Goal: Use online tool/utility: Utilize a website feature to perform a specific function

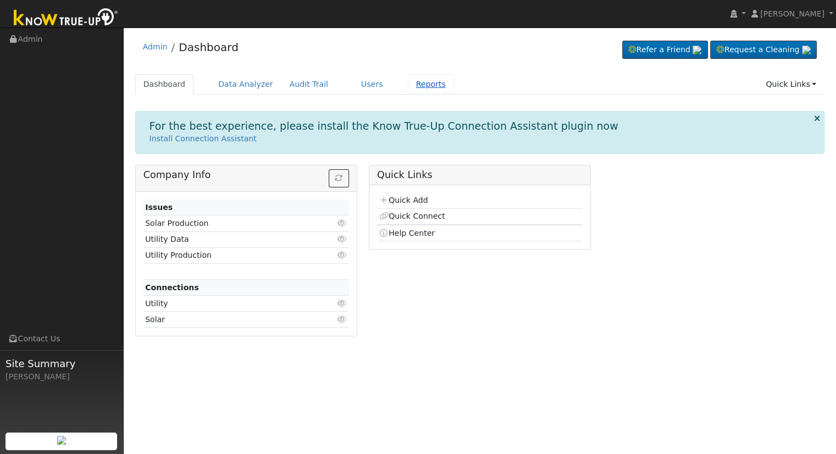
click at [413, 91] on link "Reports" at bounding box center [431, 84] width 46 height 20
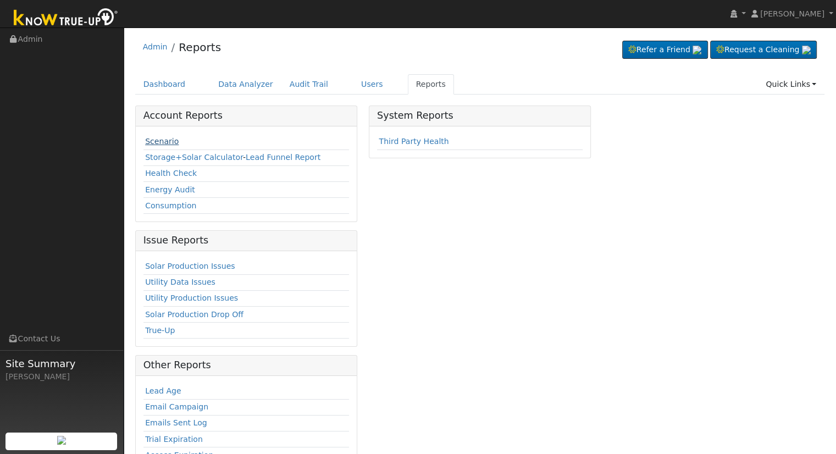
click at [156, 143] on link "Scenario" at bounding box center [162, 141] width 34 height 9
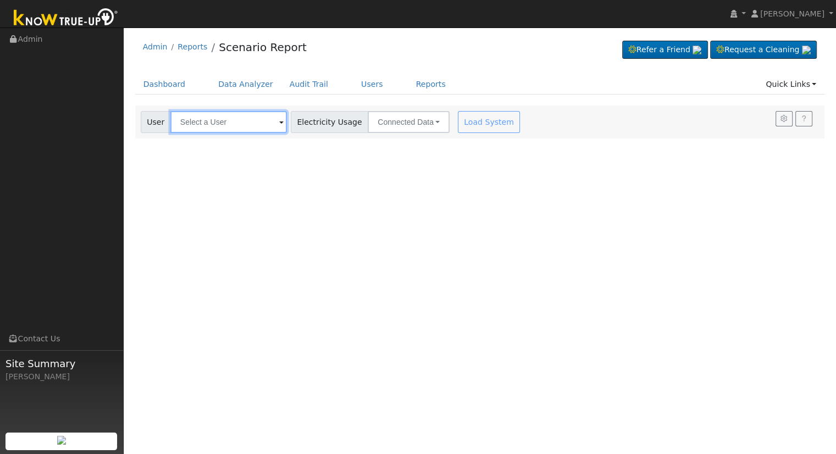
click at [196, 125] on input "text" at bounding box center [228, 122] width 117 height 22
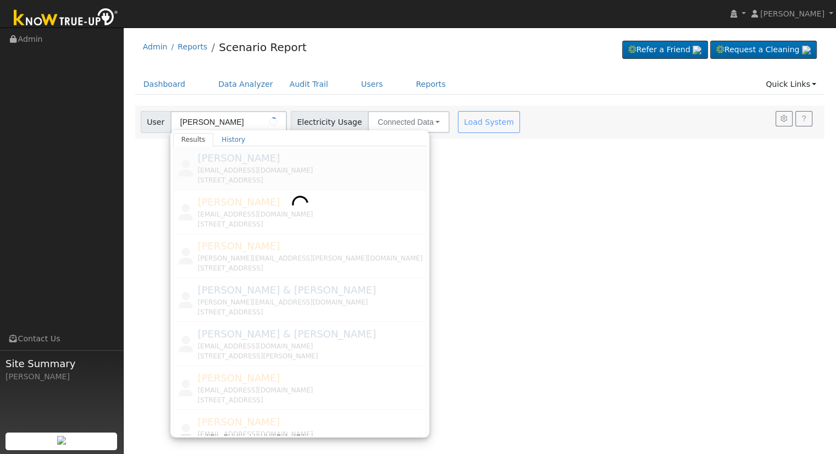
click at [248, 184] on div at bounding box center [300, 290] width 254 height 289
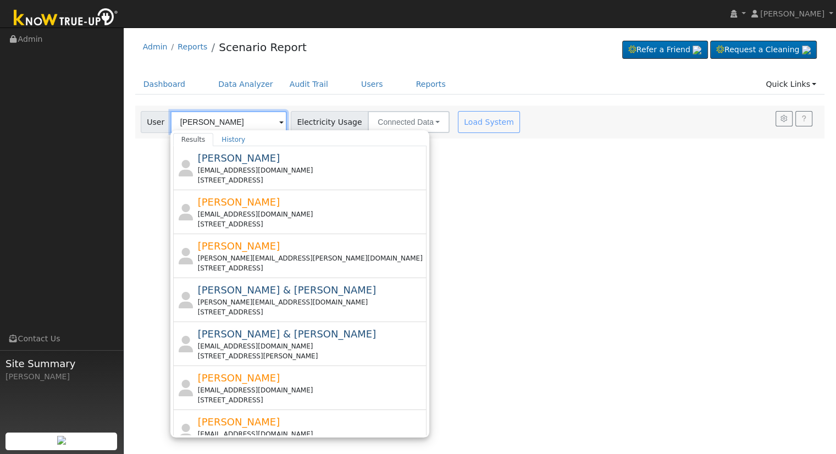
click at [234, 120] on input "[PERSON_NAME]" at bounding box center [228, 122] width 117 height 22
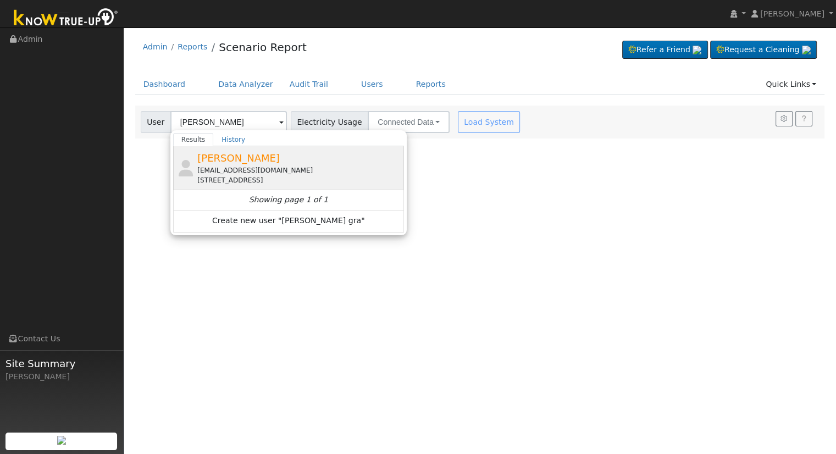
click at [348, 168] on div "[EMAIL_ADDRESS][DOMAIN_NAME]" at bounding box center [299, 170] width 204 height 10
type input "[PERSON_NAME]"
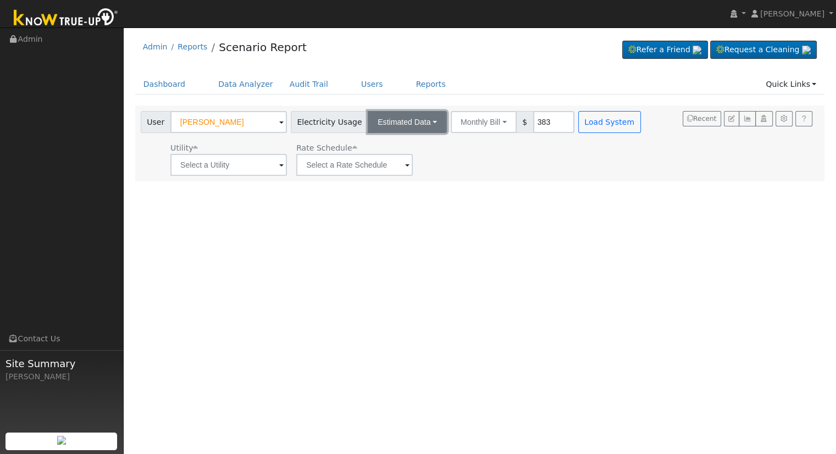
click at [398, 124] on button "Estimated Data" at bounding box center [407, 122] width 79 height 22
click at [395, 159] on link "Estimated Data" at bounding box center [408, 161] width 78 height 15
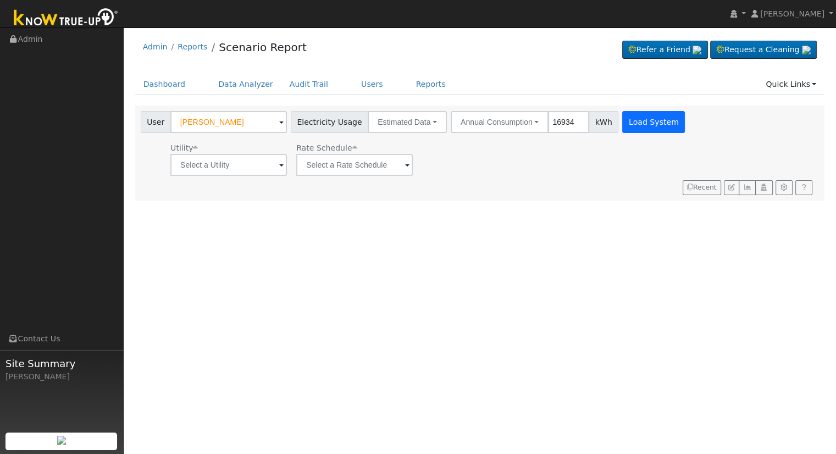
type input "16934"
click at [641, 115] on button "Load System" at bounding box center [653, 122] width 63 height 22
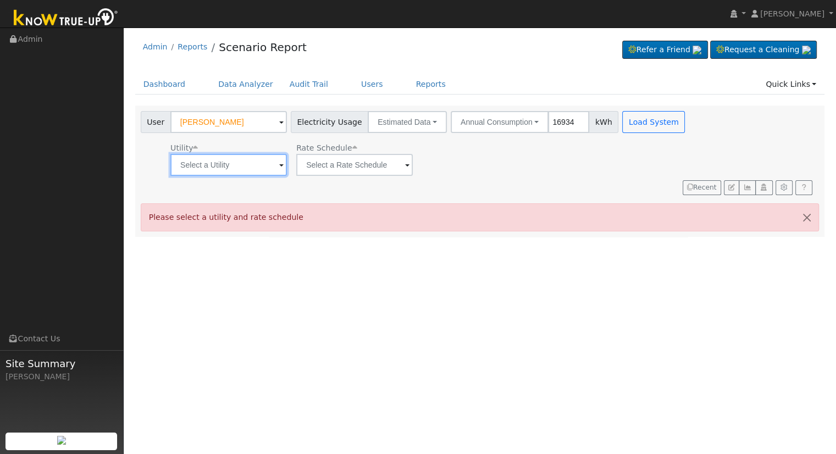
click at [207, 167] on input "text" at bounding box center [228, 165] width 117 height 22
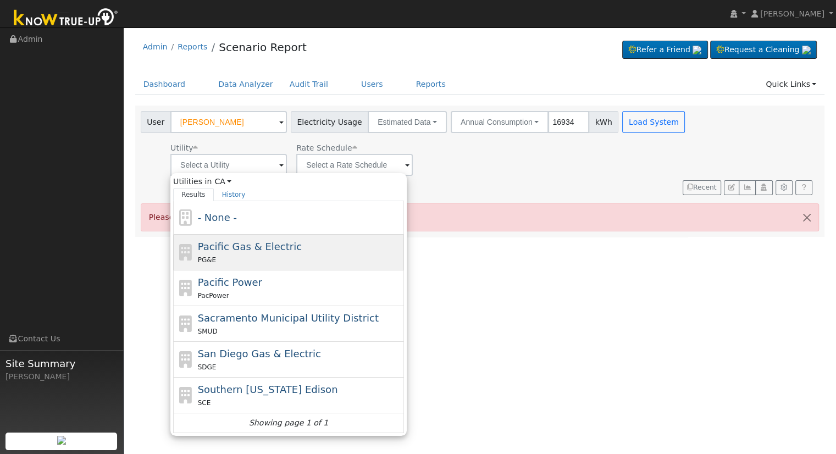
click at [227, 243] on span "Pacific Gas & Electric" at bounding box center [250, 247] width 104 height 12
type input "Pacific Gas & Electric"
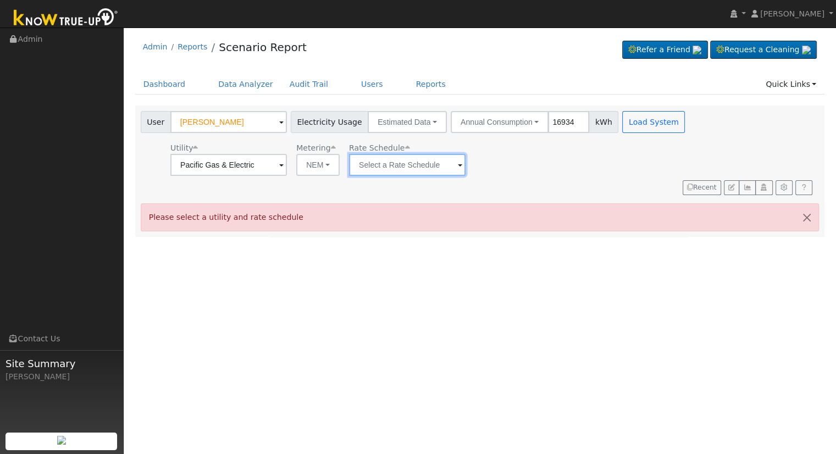
click at [364, 170] on input "text" at bounding box center [407, 165] width 117 height 22
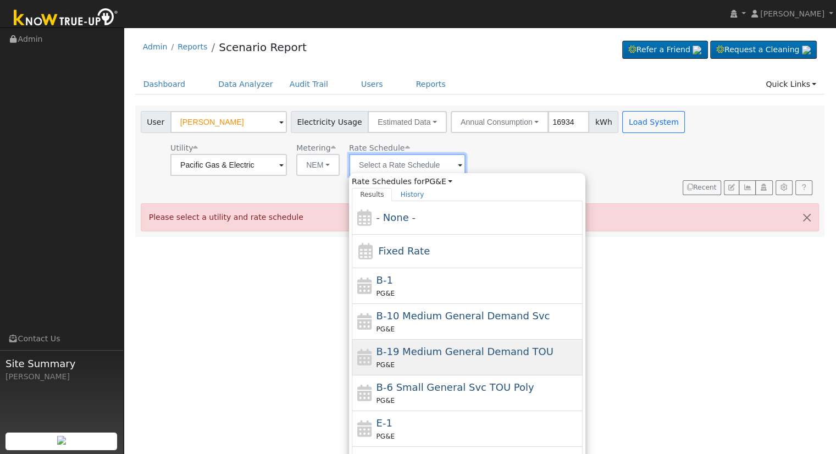
scroll to position [154, 0]
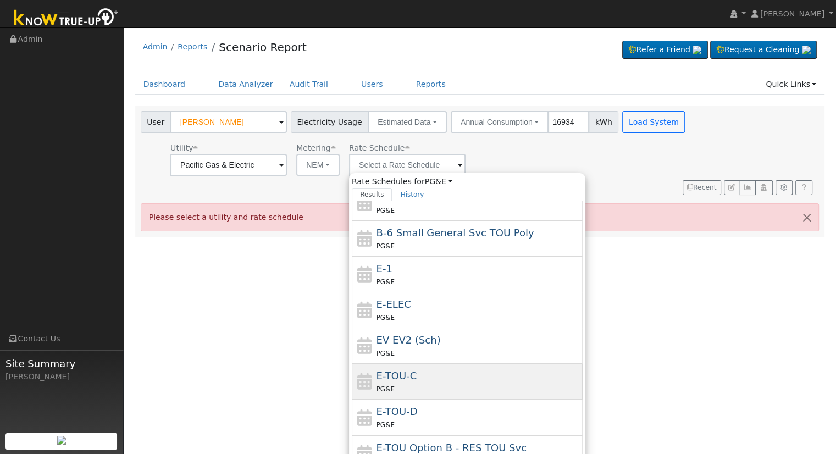
click at [389, 377] on span "E-TOU-C" at bounding box center [397, 376] width 41 height 12
type input "E-TOU-C"
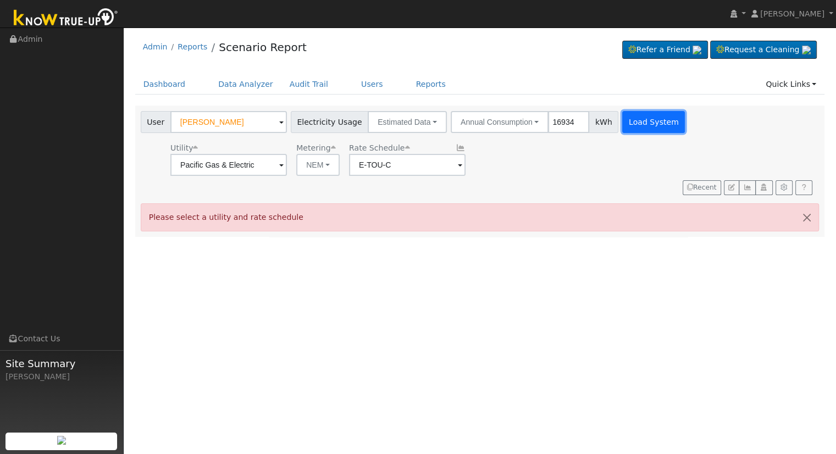
click at [622, 117] on button "Load System" at bounding box center [653, 122] width 63 height 22
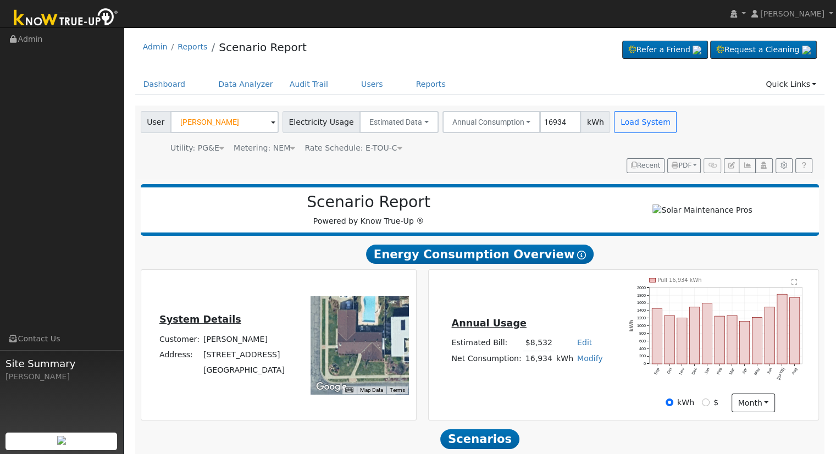
scroll to position [105, 0]
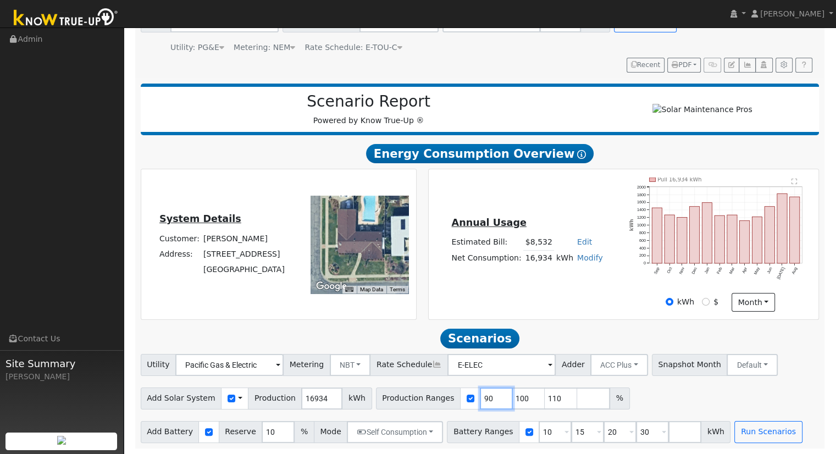
click at [480, 397] on input "90" at bounding box center [496, 399] width 33 height 22
type input "100"
type input "110"
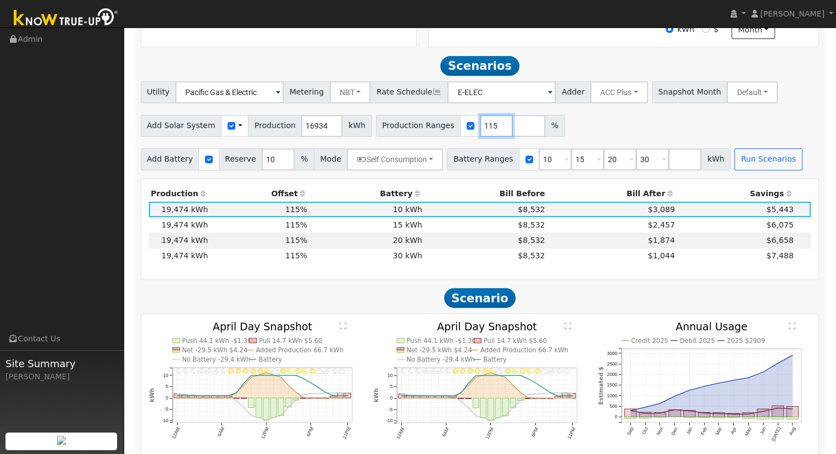
scroll to position [399, 0]
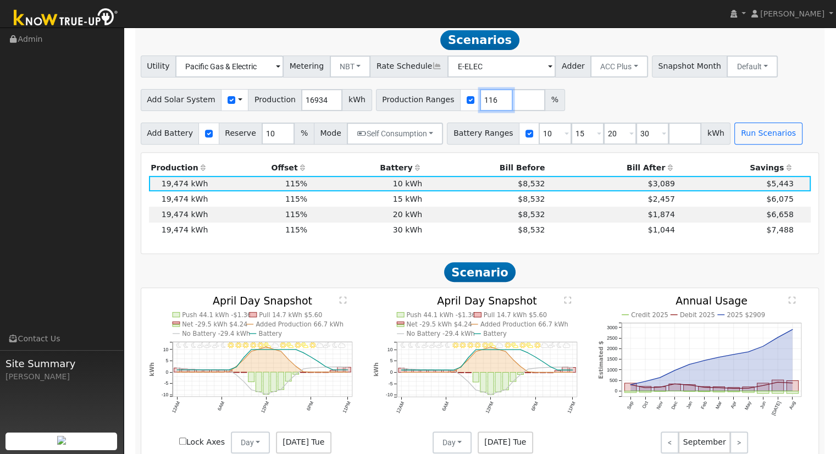
click at [480, 104] on input "116" at bounding box center [496, 100] width 33 height 22
click at [480, 104] on input "117" at bounding box center [496, 100] width 33 height 22
click at [480, 104] on input "118" at bounding box center [496, 100] width 33 height 22
click at [480, 108] on input "118" at bounding box center [496, 100] width 33 height 22
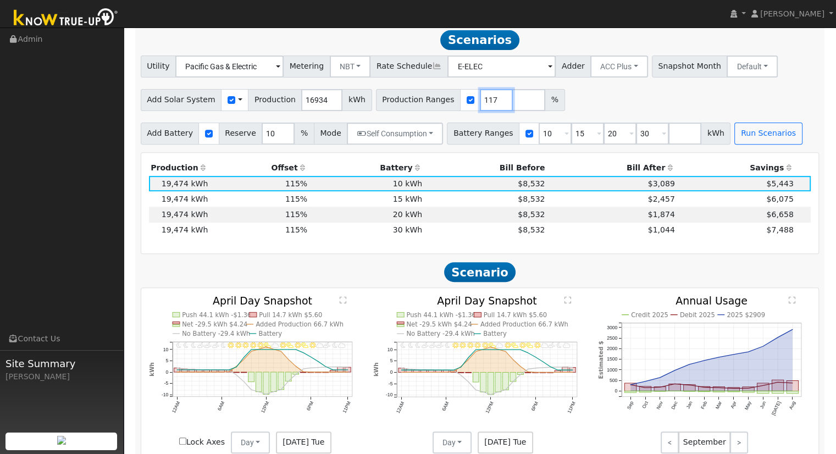
click at [480, 106] on input "117" at bounding box center [496, 100] width 33 height 22
click at [480, 106] on input "116" at bounding box center [496, 100] width 33 height 22
click at [480, 106] on input "115" at bounding box center [496, 100] width 33 height 22
click at [480, 106] on input "114" at bounding box center [496, 100] width 33 height 22
click at [480, 106] on input "113" at bounding box center [496, 100] width 33 height 22
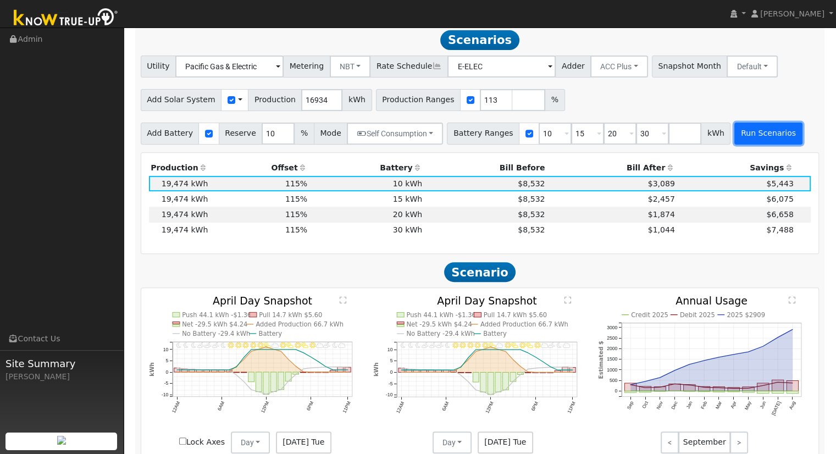
click at [734, 131] on button "Run Scenarios" at bounding box center [768, 134] width 68 height 22
click at [480, 109] on input "113" at bounding box center [496, 100] width 33 height 22
click at [480, 106] on input "112" at bounding box center [496, 100] width 33 height 22
click at [480, 106] on input "111" at bounding box center [496, 100] width 33 height 22
click at [480, 106] on input "110" at bounding box center [496, 100] width 33 height 22
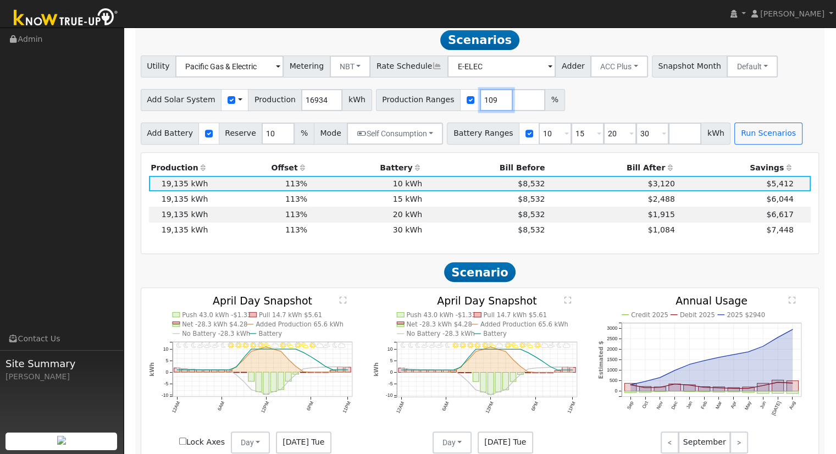
click at [480, 106] on input "109" at bounding box center [496, 100] width 33 height 22
click at [734, 132] on button "Run Scenarios" at bounding box center [768, 134] width 68 height 22
click at [481, 98] on input "109" at bounding box center [496, 100] width 33 height 22
type input "110"
click at [481, 100] on input "110" at bounding box center [496, 100] width 33 height 22
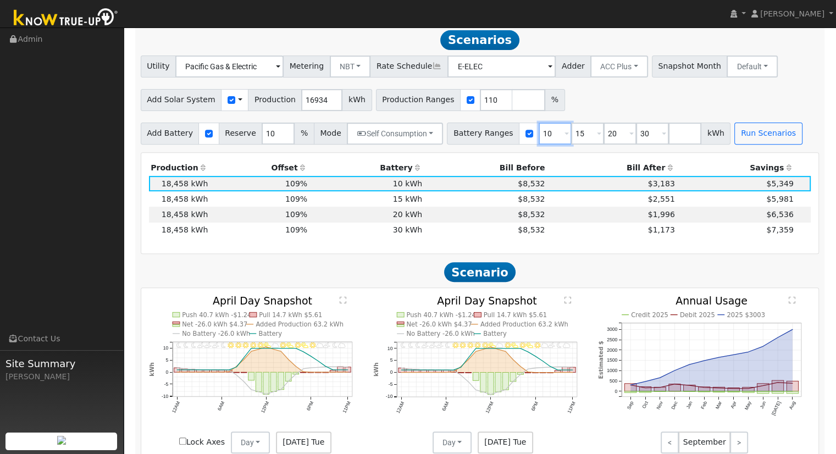
click at [541, 134] on input "10" at bounding box center [555, 134] width 33 height 22
type input "15"
type input "20"
type input "30"
type input "20"
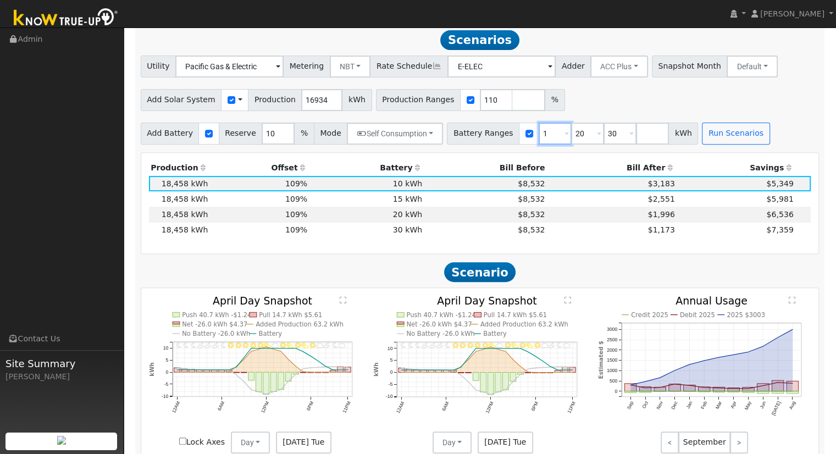
type input "30"
type input "3"
type input "27"
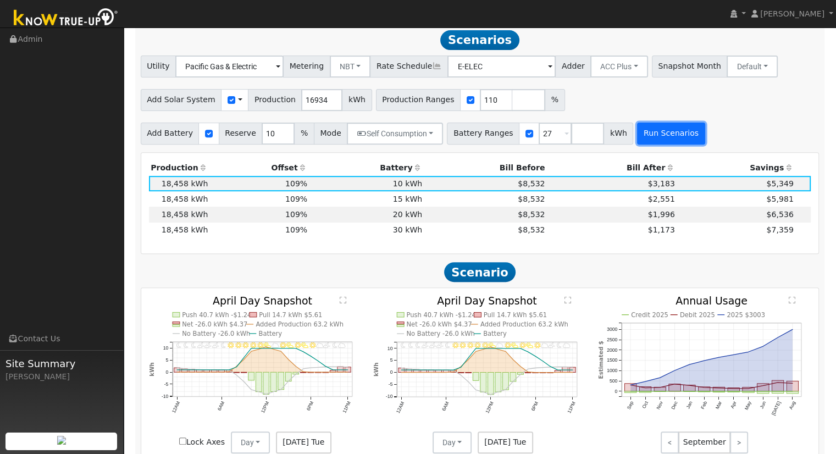
click at [637, 142] on button "Run Scenarios" at bounding box center [671, 134] width 68 height 22
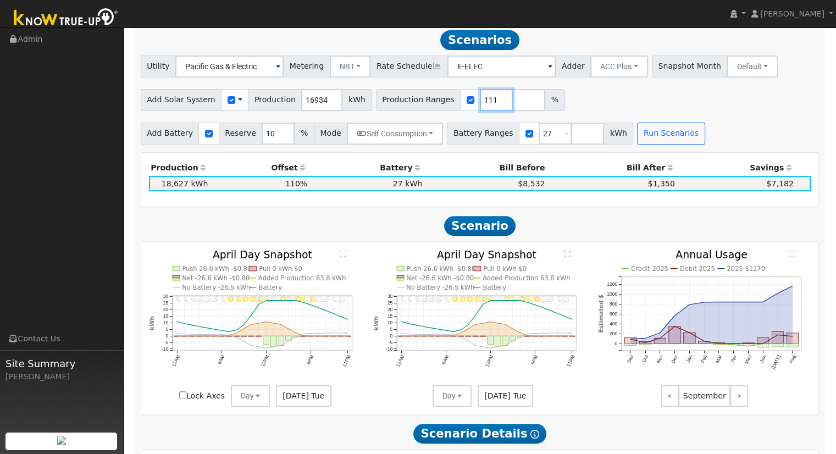
click at [481, 101] on input "111" at bounding box center [496, 100] width 33 height 22
click at [637, 137] on button "Run Scenarios" at bounding box center [671, 134] width 68 height 22
click at [480, 108] on input "110" at bounding box center [496, 100] width 33 height 22
type input "110.5"
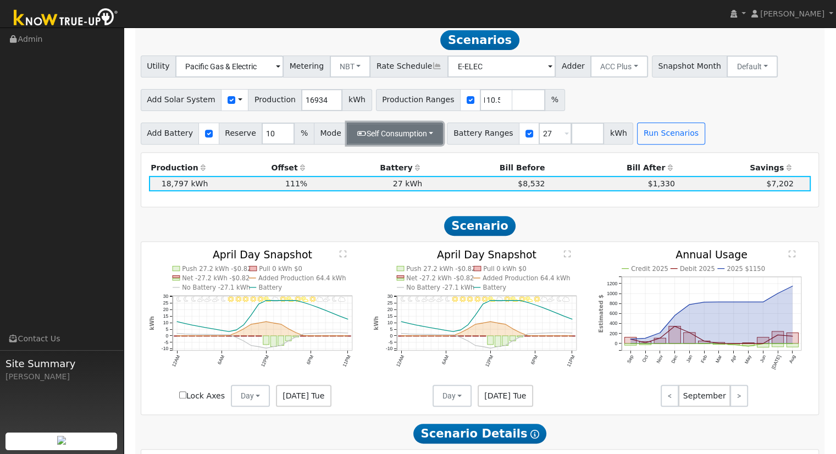
click at [422, 130] on button "Self Consumption" at bounding box center [395, 134] width 96 height 22
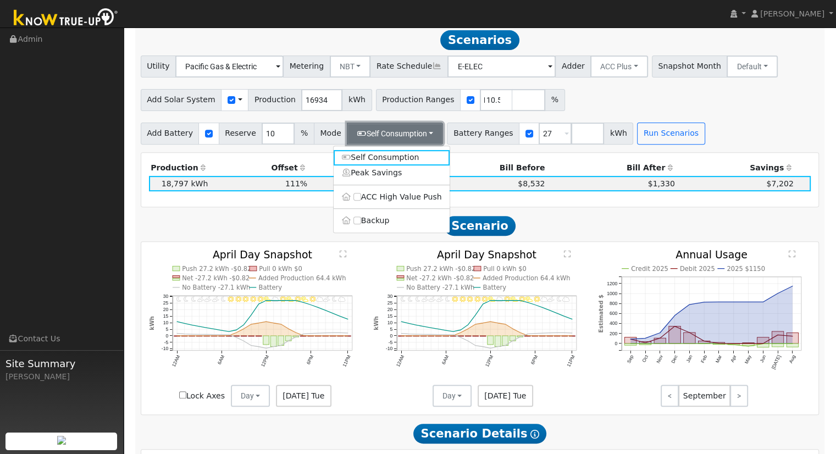
scroll to position [0, 0]
click at [373, 201] on label "ACC High Value Push" at bounding box center [392, 196] width 116 height 15
click at [361, 201] on input "ACC High Value Push" at bounding box center [357, 197] width 8 height 8
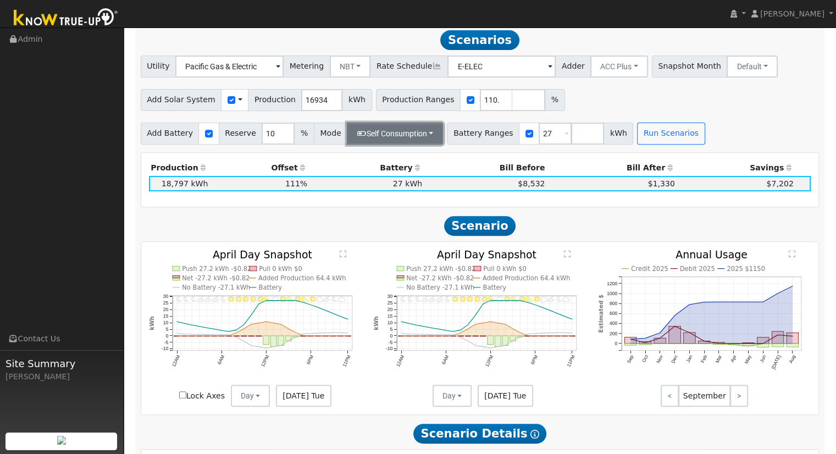
click at [373, 143] on button "Self Consumption" at bounding box center [395, 134] width 96 height 22
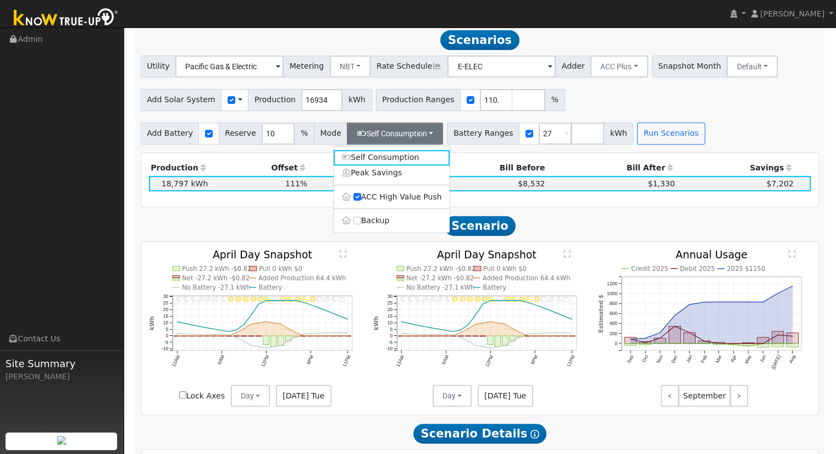
click at [380, 217] on label "Backup" at bounding box center [392, 220] width 116 height 15
click at [361, 217] on input "Backup" at bounding box center [357, 221] width 8 height 8
type input "20"
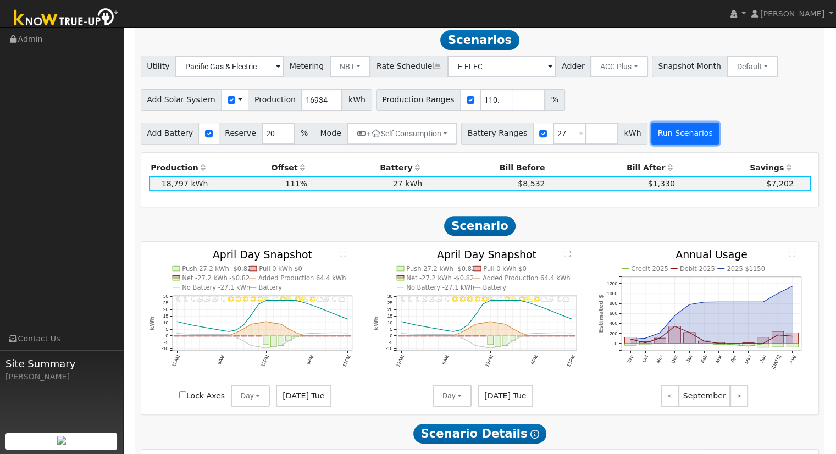
click at [651, 140] on button "Run Scenarios" at bounding box center [685, 134] width 68 height 22
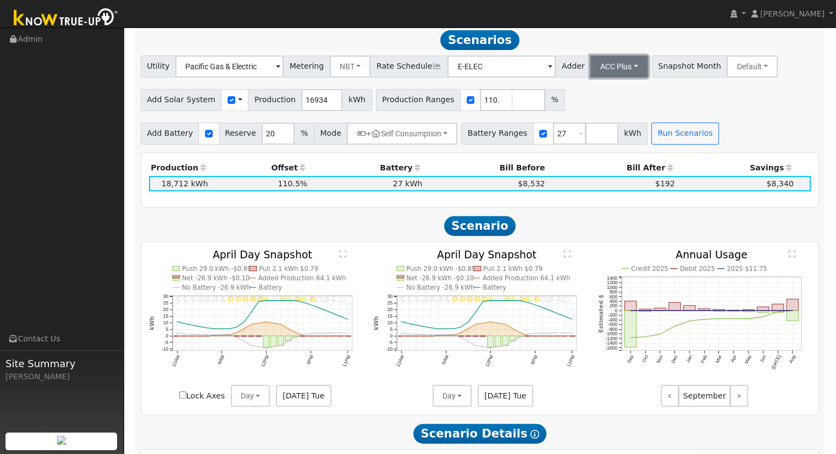
click at [590, 78] on button "ACC Plus" at bounding box center [619, 67] width 58 height 22
click at [582, 122] on link "SB-535" at bounding box center [607, 121] width 76 height 15
click at [590, 63] on button "SB-535" at bounding box center [615, 67] width 51 height 22
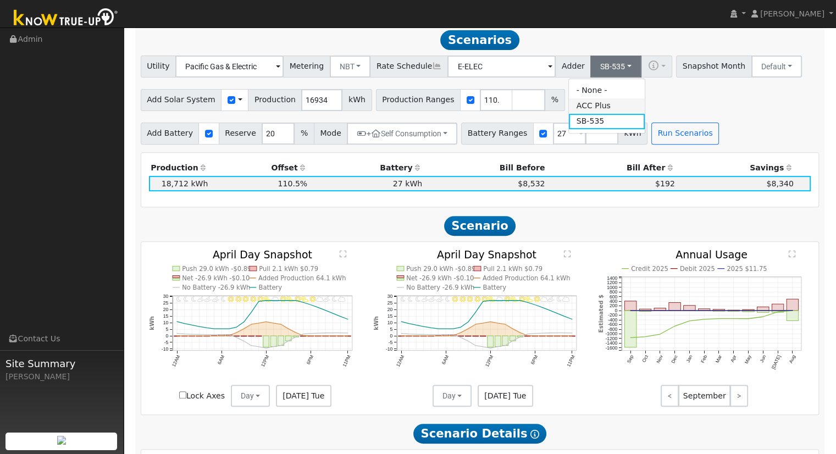
click at [584, 112] on link "ACC Plus" at bounding box center [607, 105] width 76 height 15
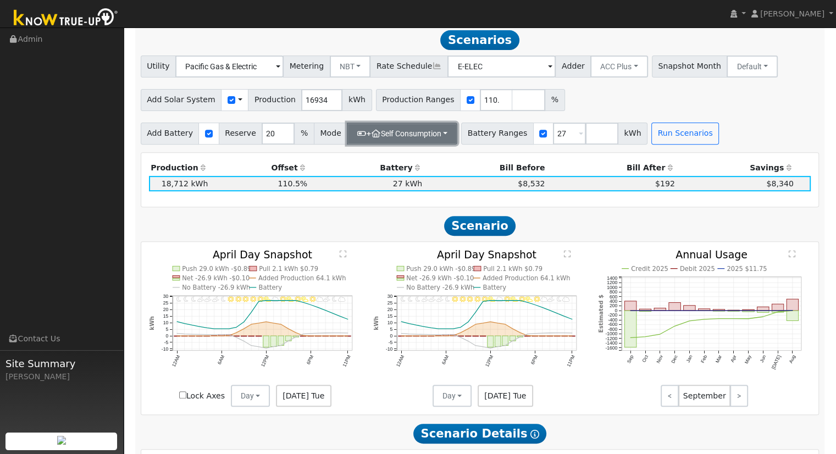
click at [431, 141] on button "+ Self Consumption" at bounding box center [402, 134] width 110 height 22
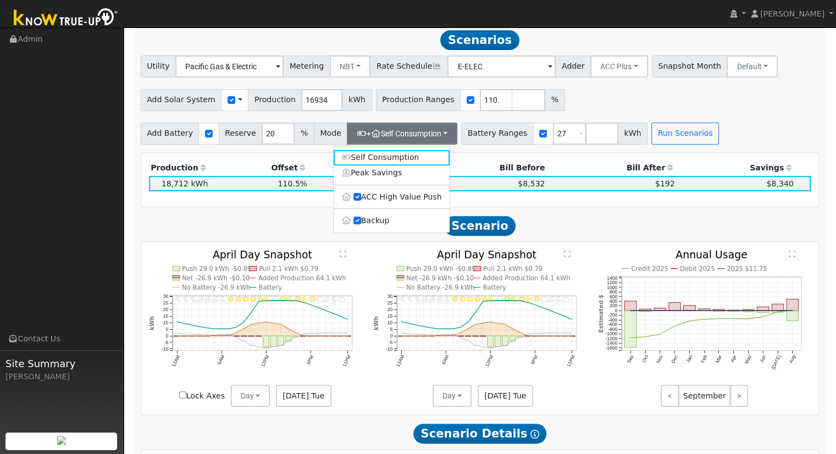
click at [599, 117] on div "Utility Pacific Gas & Electric Metering NBT NEM NBT Rate Schedule E-ELEC Adder …" at bounding box center [480, 100] width 690 height 89
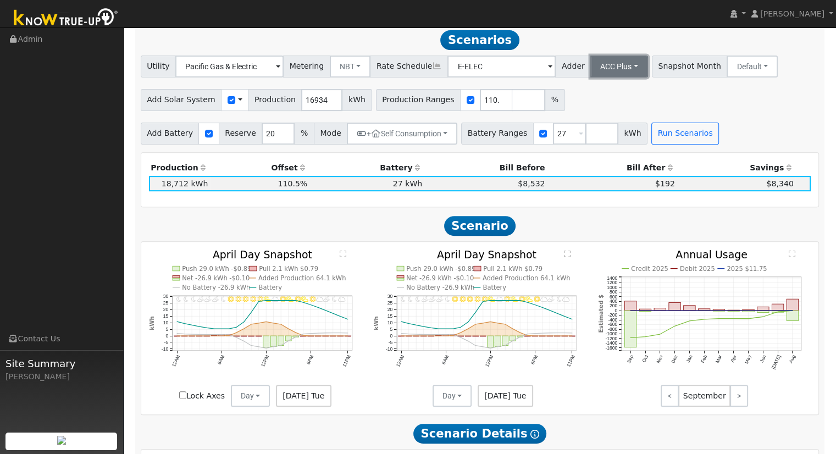
click at [591, 73] on button "ACC Plus" at bounding box center [619, 67] width 58 height 22
click at [590, 91] on link "- None -" at bounding box center [607, 90] width 76 height 15
click at [651, 145] on button "Run Scenarios" at bounding box center [685, 134] width 68 height 22
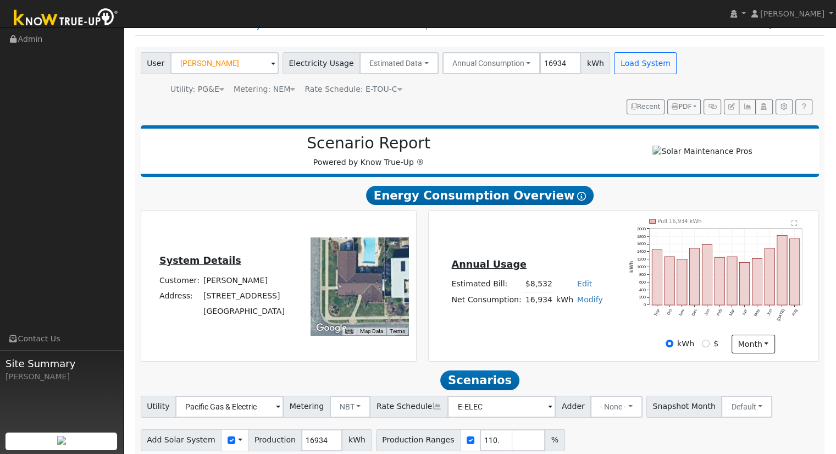
scroll to position [55, 0]
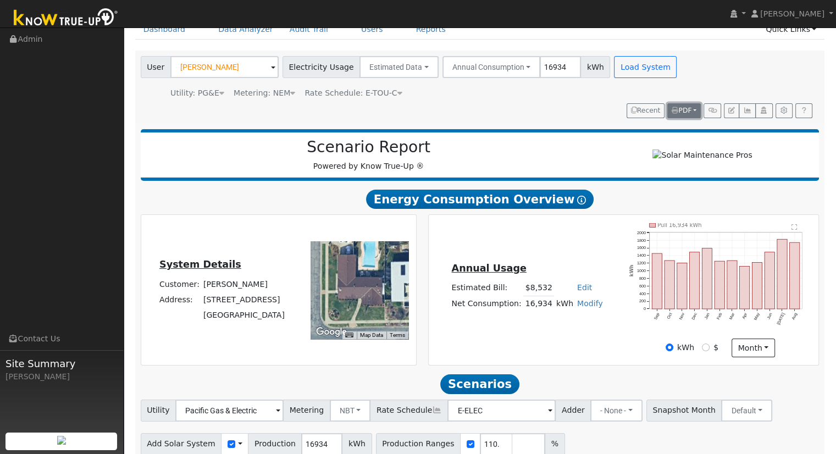
click at [689, 104] on button "PDF" at bounding box center [684, 110] width 34 height 15
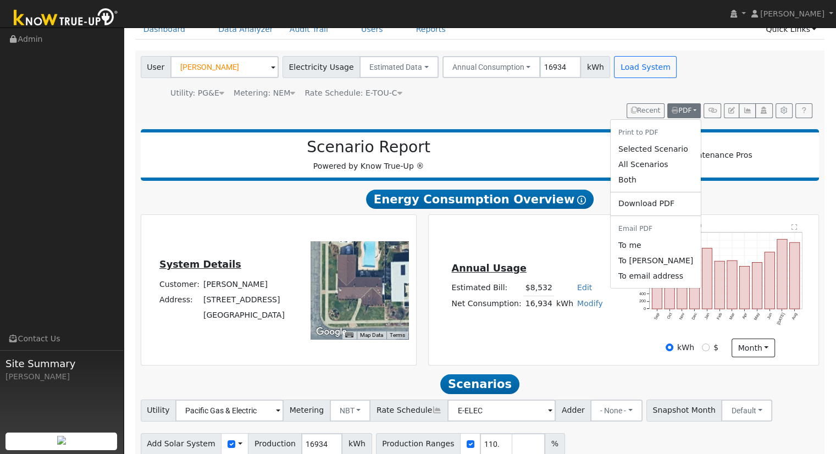
click at [657, 147] on link "Selected Scenario" at bounding box center [656, 148] width 90 height 15
